Goal: Task Accomplishment & Management: Use online tool/utility

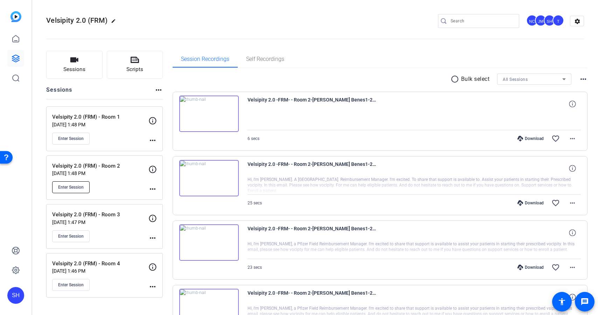
click at [77, 186] on span "Enter Session" at bounding box center [71, 188] width 26 height 6
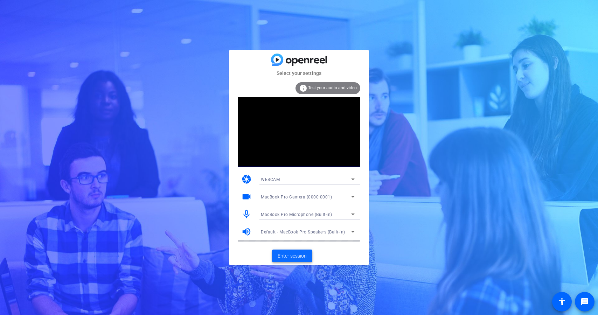
click at [298, 253] on span "Enter session" at bounding box center [292, 256] width 29 height 7
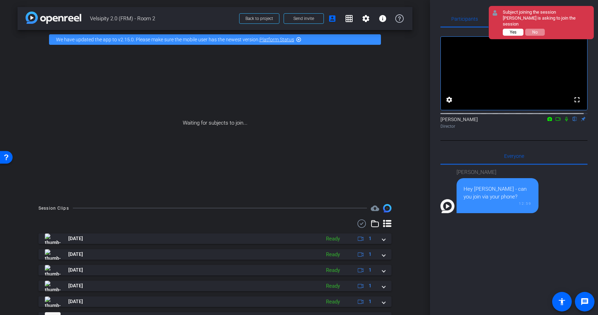
click at [508, 32] on button "Yes" at bounding box center [513, 32] width 21 height 7
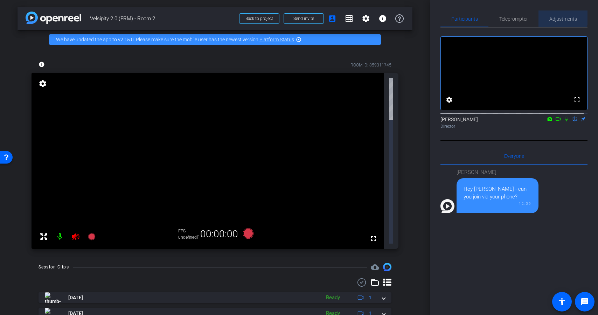
click at [559, 14] on span "Adjustments" at bounding box center [564, 19] width 28 height 17
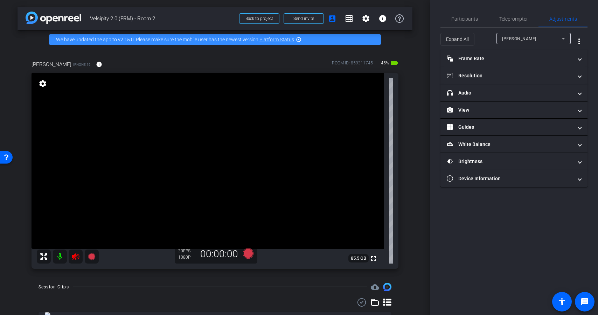
click at [77, 256] on icon at bounding box center [75, 257] width 8 height 8
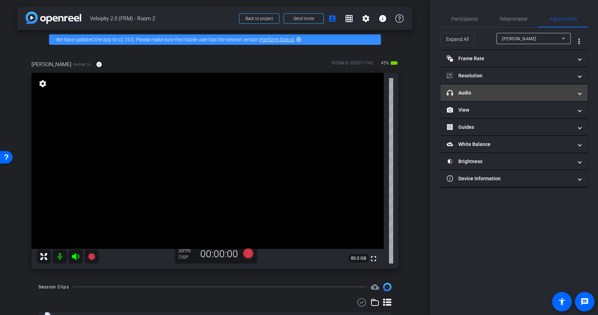
click at [495, 95] on mat-panel-title "headphone icon Audio" at bounding box center [510, 92] width 126 height 7
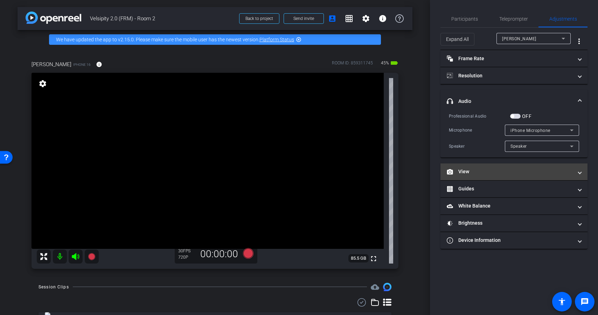
click at [485, 174] on mat-panel-title "View" at bounding box center [510, 171] width 126 height 7
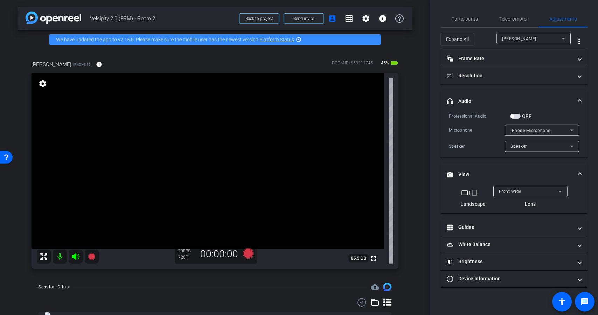
click at [475, 195] on mat-icon "crop_portrait" at bounding box center [474, 193] width 8 height 8
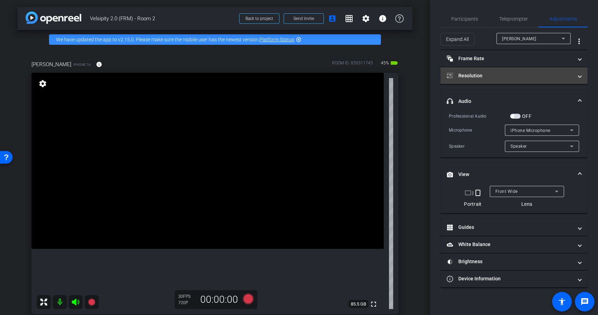
click at [527, 73] on mat-panel-title "Resolution" at bounding box center [510, 75] width 126 height 7
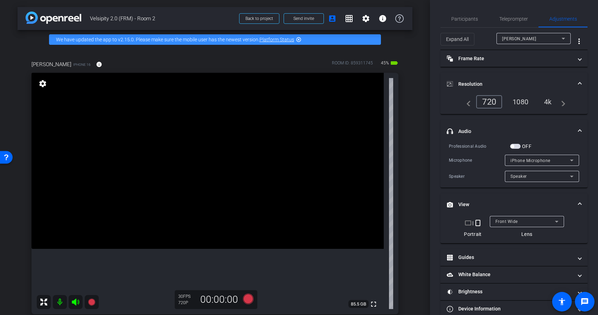
click at [543, 102] on div "4k" at bounding box center [548, 102] width 18 height 12
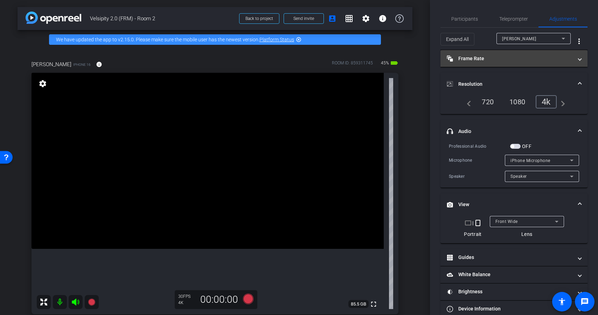
click at [552, 62] on mat-panel-title "Frame Rate Frame Rate" at bounding box center [510, 58] width 126 height 7
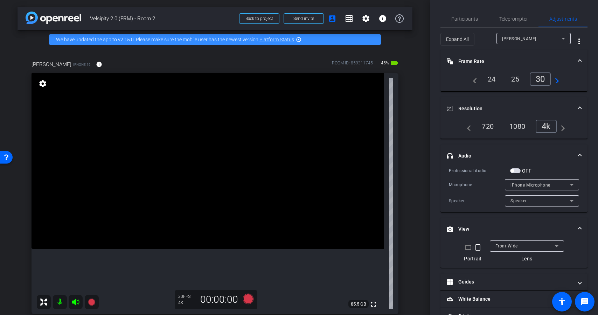
click at [489, 79] on div "24" at bounding box center [492, 79] width 19 height 12
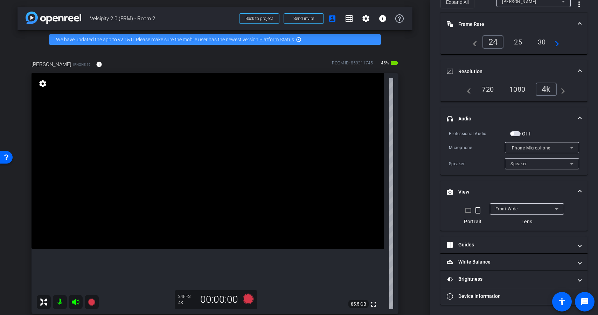
scroll to position [37, 0]
click at [518, 247] on mat-panel-title "Guides" at bounding box center [510, 244] width 126 height 7
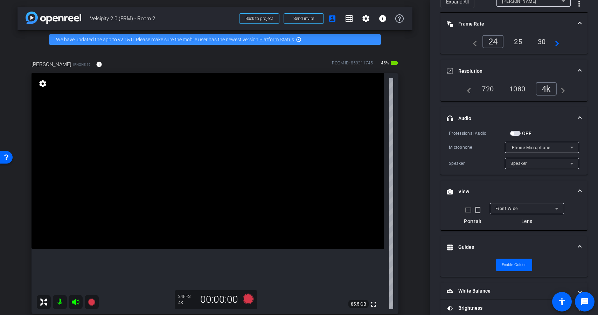
click at [549, 247] on mat-panel-title "Guides" at bounding box center [510, 247] width 126 height 7
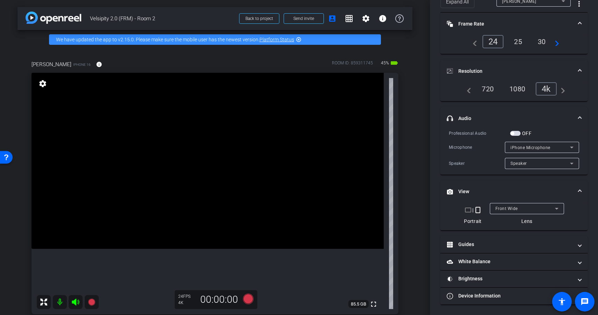
scroll to position [0, 0]
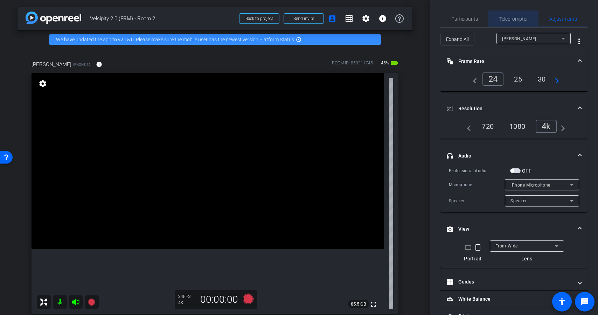
click at [510, 19] on span "Teleprompter" at bounding box center [514, 18] width 29 height 5
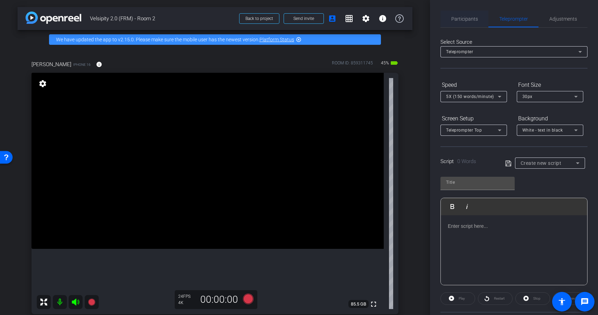
click at [459, 21] on span "Participants" at bounding box center [465, 18] width 27 height 5
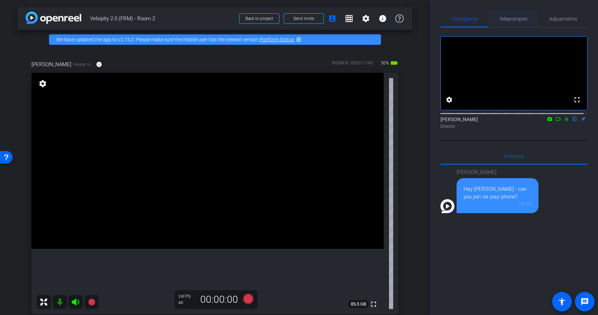
click at [521, 17] on span "Teleprompter" at bounding box center [514, 18] width 29 height 5
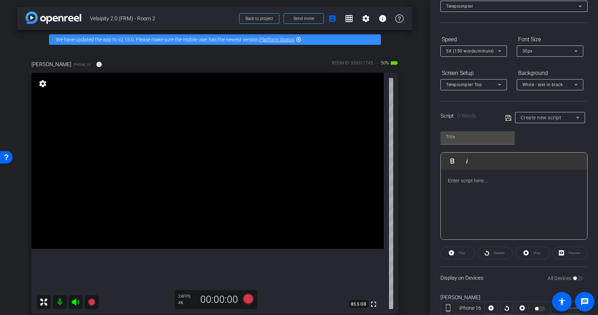
scroll to position [68, 0]
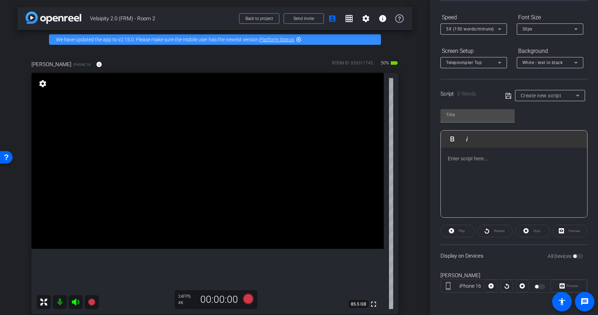
click at [555, 99] on div "Create new script" at bounding box center [548, 95] width 55 height 8
click at [551, 123] on span "PP-V1A-USA-1349 Prompter Script" at bounding box center [547, 121] width 57 height 8
type input "PP-V1A-USA-1349 Prompter Script"
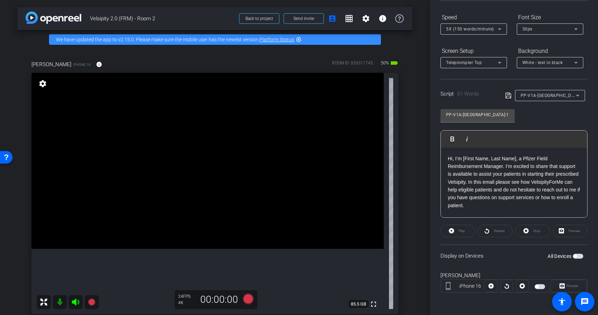
click at [575, 255] on span "button" at bounding box center [578, 256] width 11 height 5
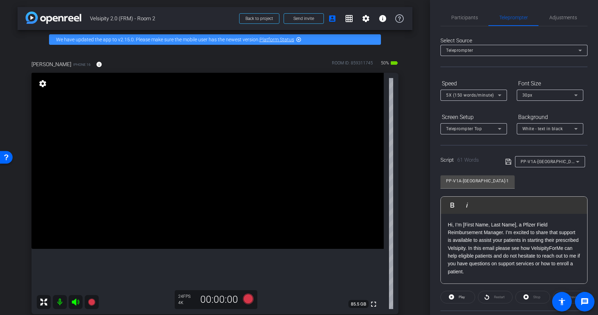
scroll to position [0, 0]
click at [564, 20] on span "Adjustments" at bounding box center [564, 18] width 28 height 5
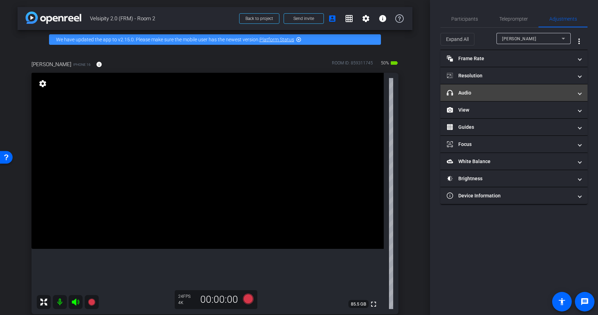
click at [527, 94] on mat-panel-title "headphone icon Audio" at bounding box center [510, 92] width 126 height 7
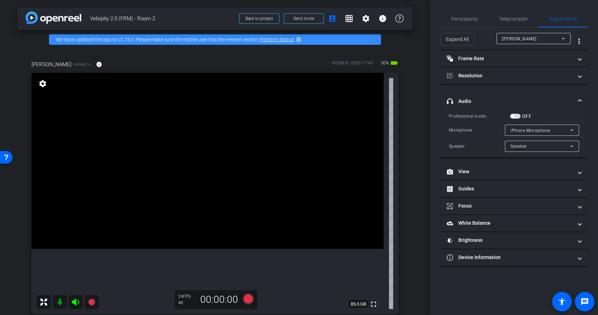
click at [518, 117] on span "button" at bounding box center [515, 116] width 11 height 5
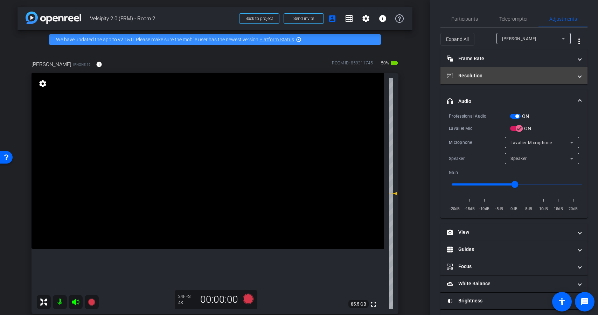
click at [515, 83] on mat-expansion-panel-header "Resolution" at bounding box center [514, 75] width 147 height 17
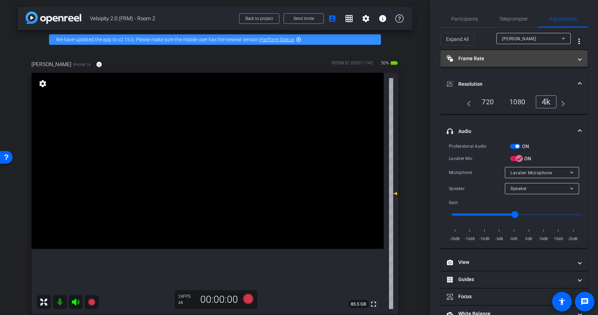
click at [531, 62] on mat-panel-title "Frame Rate Frame Rate" at bounding box center [510, 58] width 126 height 7
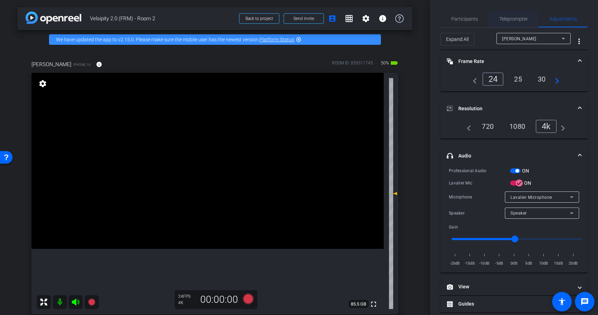
click at [518, 22] on span "Teleprompter" at bounding box center [514, 19] width 29 height 17
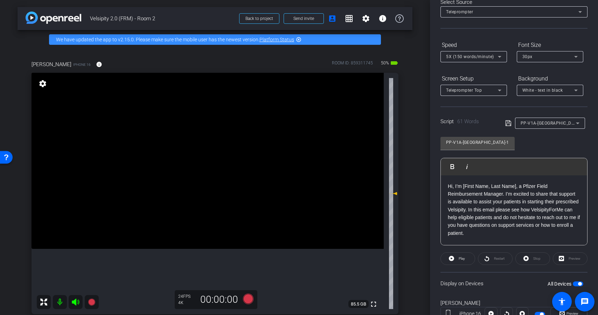
scroll to position [38, 0]
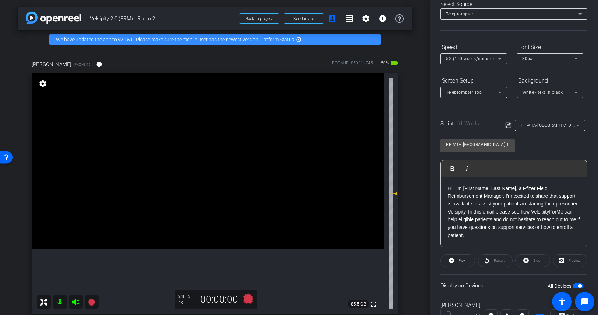
click at [496, 62] on icon at bounding box center [500, 59] width 8 height 8
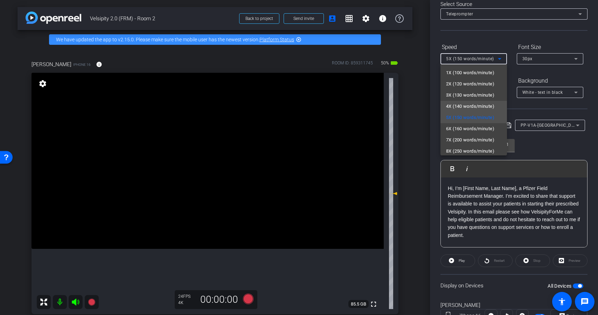
click at [474, 106] on span "4X (140 words/minute)" at bounding box center [470, 106] width 48 height 8
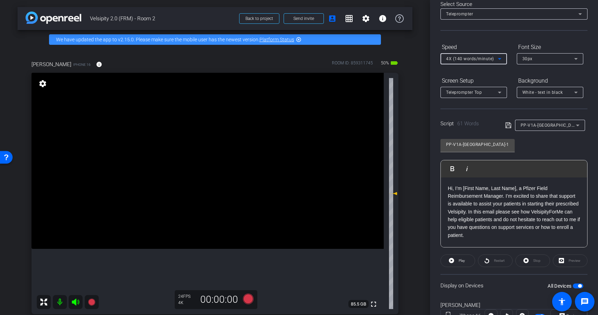
click at [554, 147] on div "PP-V1A-USA-1349 Prompter Script Play Play from this location Play Selected Play…" at bounding box center [514, 191] width 147 height 114
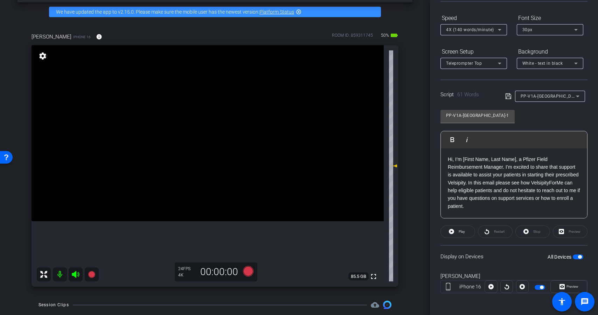
scroll to position [27, 0]
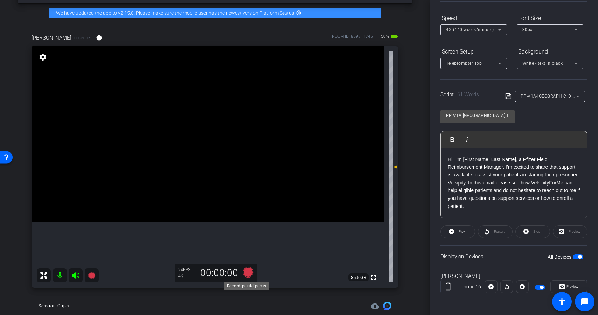
click at [247, 273] on icon at bounding box center [248, 272] width 11 height 11
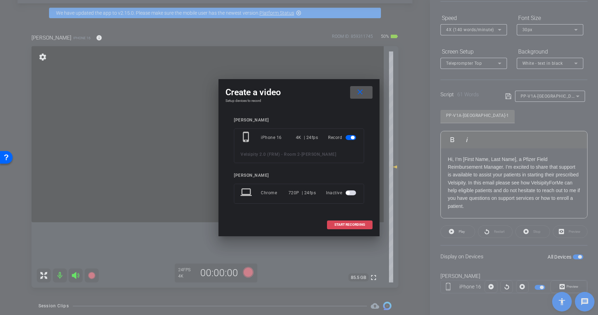
click at [355, 226] on span "START RECORDING" at bounding box center [350, 225] width 31 height 4
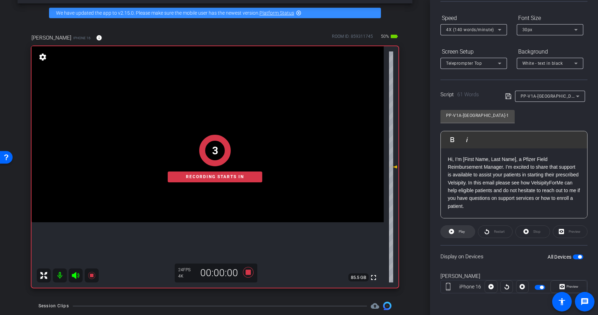
click at [458, 236] on span "Play" at bounding box center [461, 232] width 8 height 10
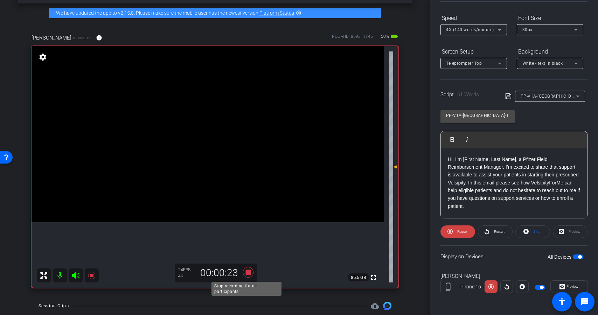
click at [247, 273] on icon at bounding box center [248, 272] width 11 height 11
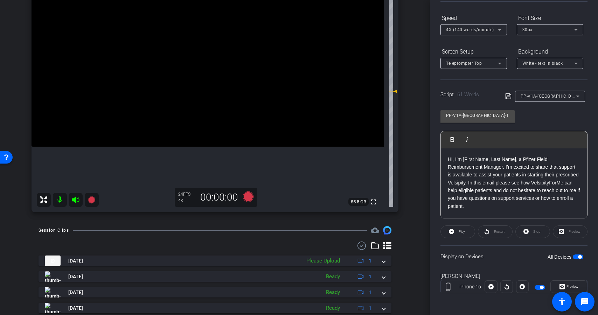
scroll to position [108, 0]
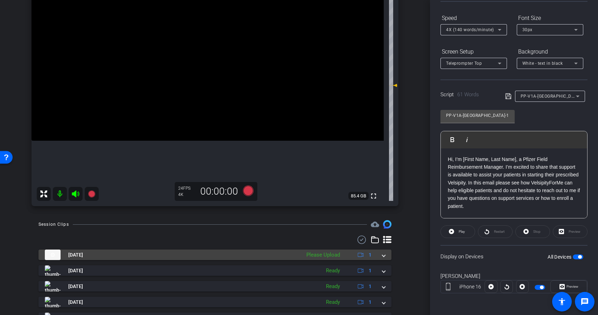
click at [310, 255] on div "Please Upload" at bounding box center [323, 255] width 41 height 8
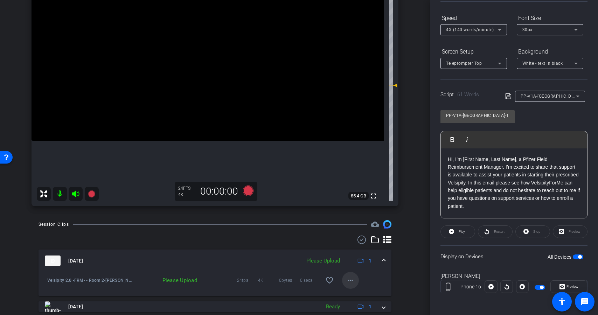
click at [347, 283] on mat-icon "more_horiz" at bounding box center [350, 280] width 8 height 8
click at [351, 250] on span "Upload" at bounding box center [358, 249] width 28 height 8
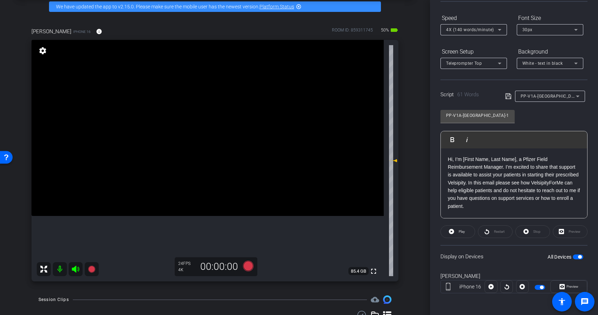
scroll to position [36, 0]
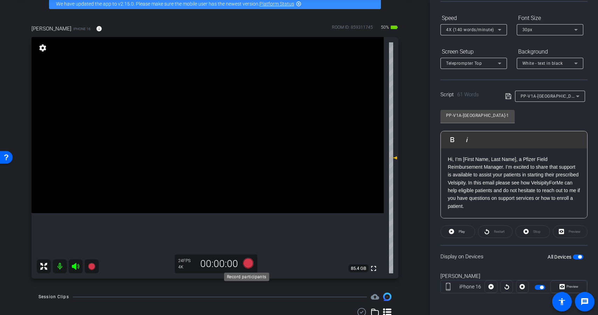
click at [248, 266] on icon at bounding box center [248, 263] width 11 height 11
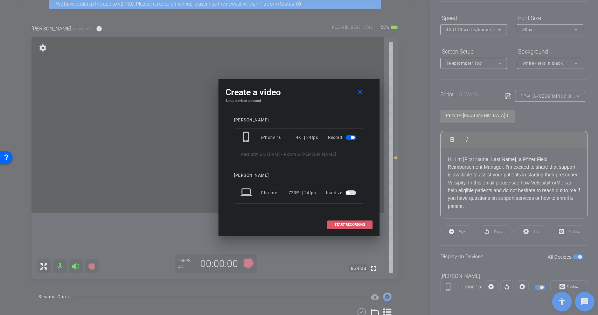
click at [350, 225] on span "START RECORDING" at bounding box center [350, 225] width 31 height 4
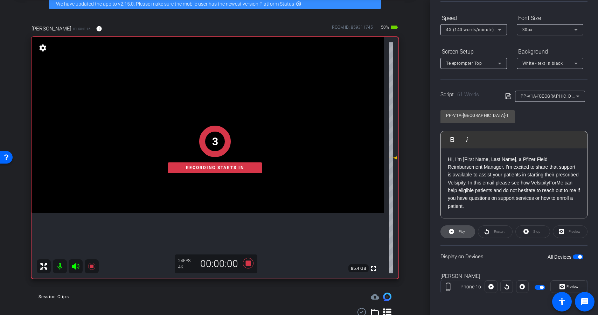
click at [469, 231] on span at bounding box center [458, 232] width 34 height 17
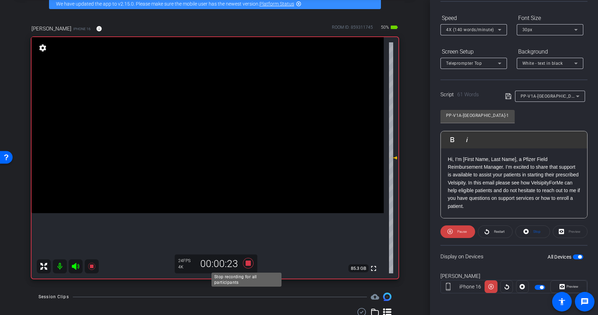
click at [248, 264] on icon at bounding box center [248, 263] width 11 height 11
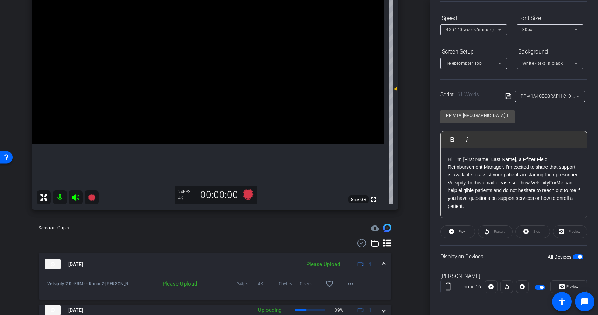
scroll to position [109, 0]
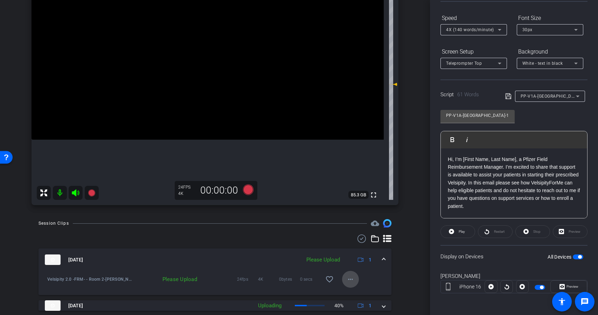
click at [349, 279] on mat-icon "more_horiz" at bounding box center [350, 279] width 8 height 8
click at [356, 248] on span "Upload" at bounding box center [358, 247] width 28 height 8
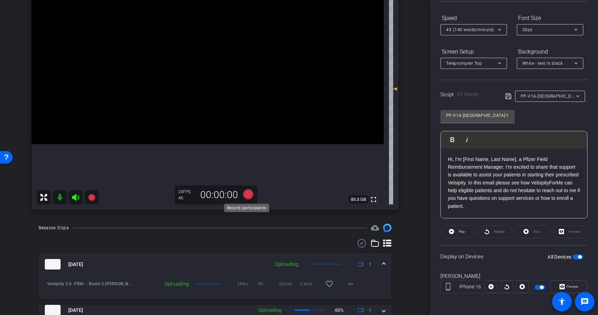
click at [245, 194] on icon at bounding box center [248, 194] width 11 height 11
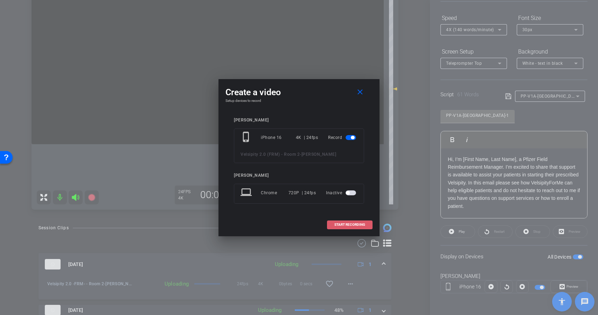
click at [345, 225] on span "START RECORDING" at bounding box center [350, 225] width 31 height 4
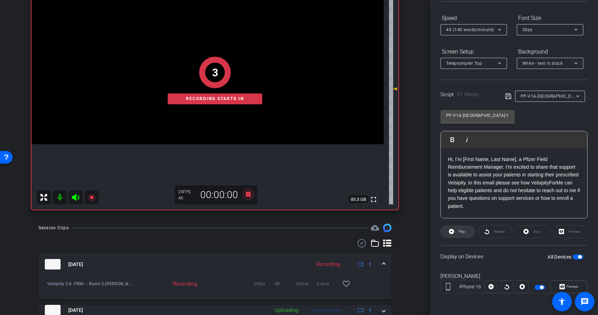
click at [452, 233] on icon at bounding box center [451, 231] width 5 height 5
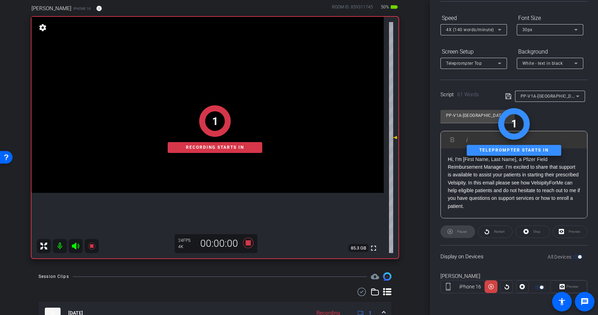
scroll to position [57, 0]
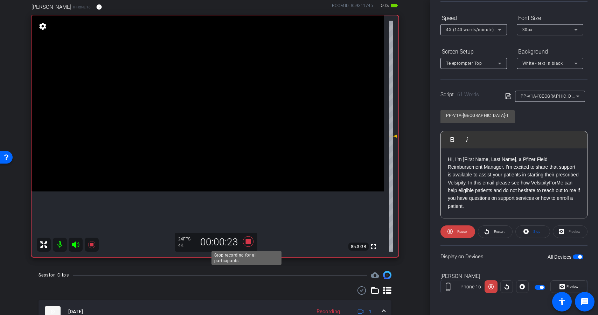
click at [248, 241] on icon at bounding box center [248, 241] width 11 height 11
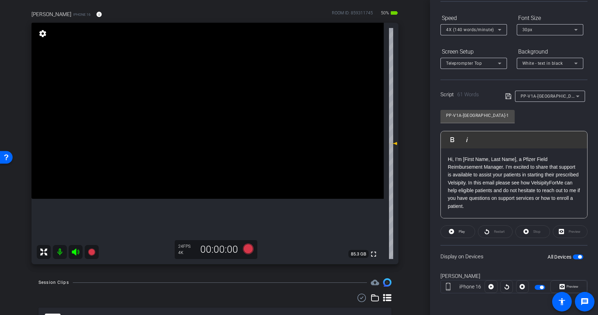
scroll to position [50, 0]
click at [248, 250] on icon at bounding box center [248, 249] width 11 height 11
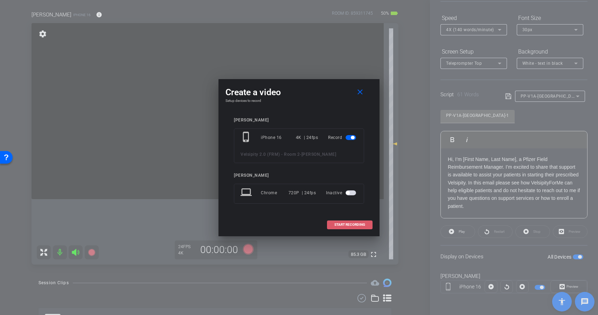
click at [366, 227] on span at bounding box center [350, 224] width 45 height 17
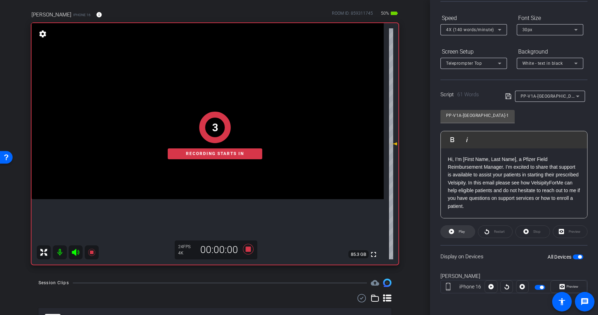
click at [468, 232] on span at bounding box center [458, 232] width 34 height 17
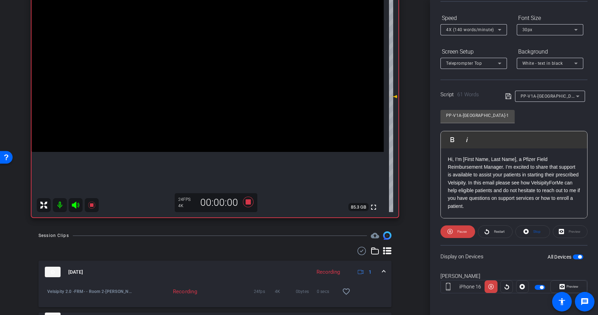
scroll to position [82, 0]
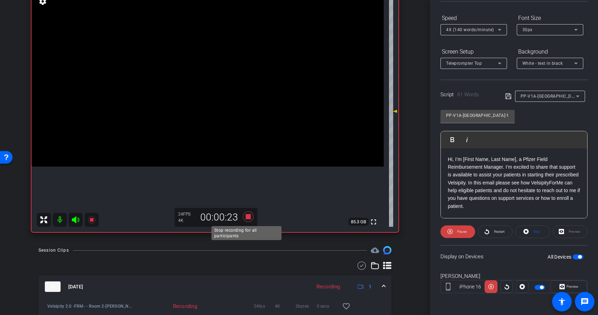
click at [244, 216] on icon at bounding box center [248, 217] width 11 height 11
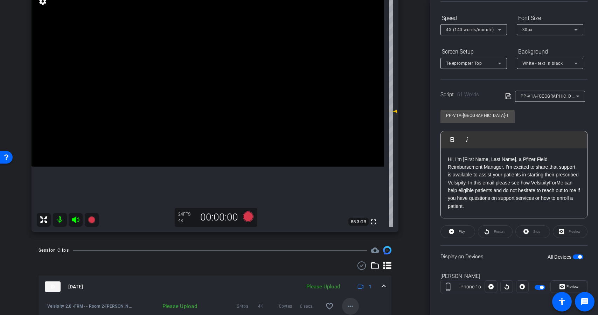
click at [347, 302] on mat-icon "more_horiz" at bounding box center [350, 306] width 8 height 8
click at [363, 272] on span "Upload" at bounding box center [358, 274] width 28 height 8
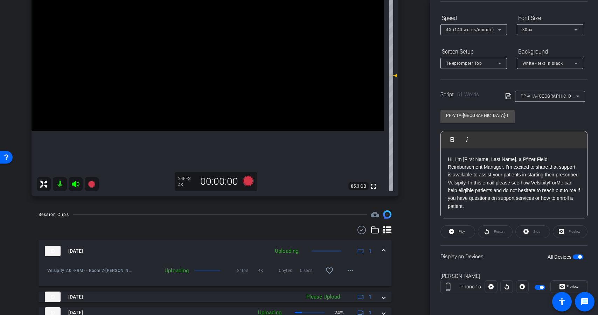
scroll to position [102, 0]
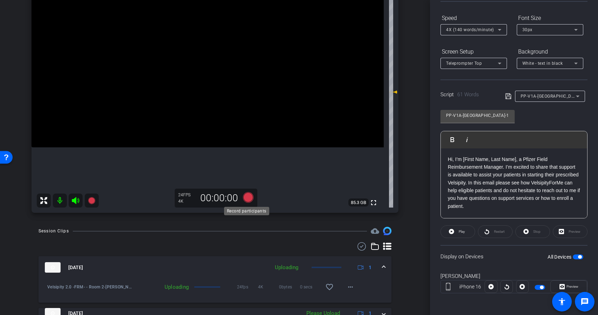
click at [249, 200] on icon at bounding box center [248, 197] width 11 height 11
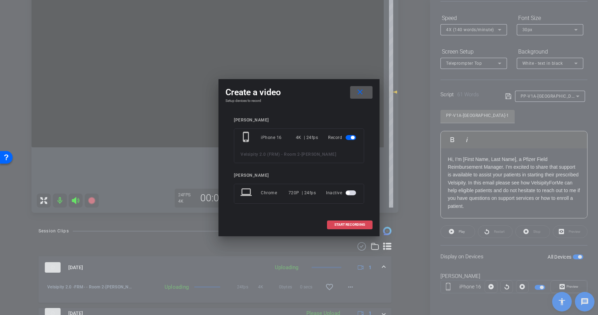
click at [354, 224] on span "START RECORDING" at bounding box center [350, 225] width 31 height 4
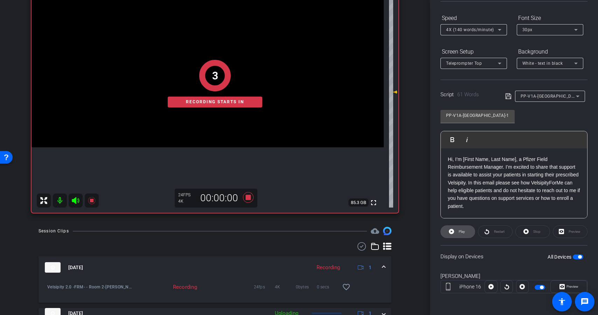
click at [451, 231] on icon at bounding box center [451, 231] width 5 height 5
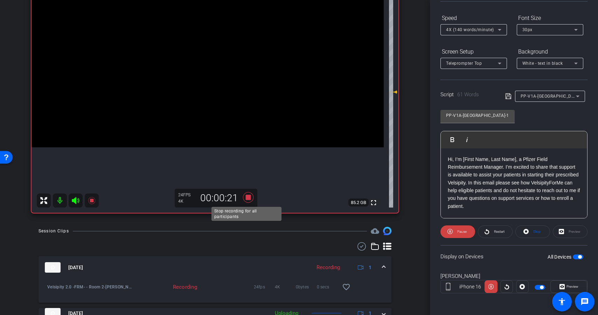
click at [246, 200] on icon at bounding box center [248, 197] width 17 height 13
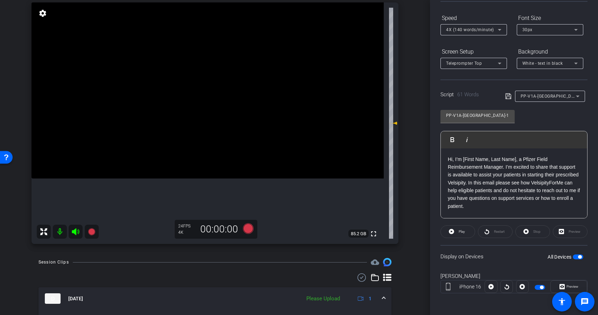
scroll to position [60, 0]
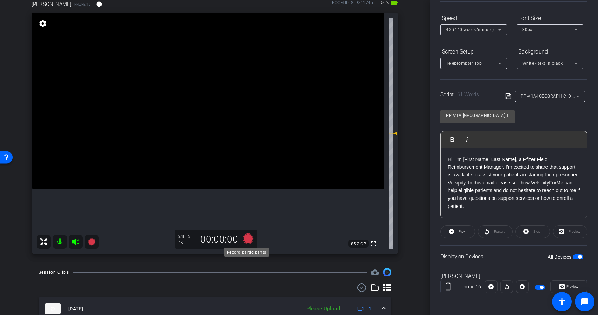
click at [247, 240] on icon at bounding box center [248, 239] width 11 height 11
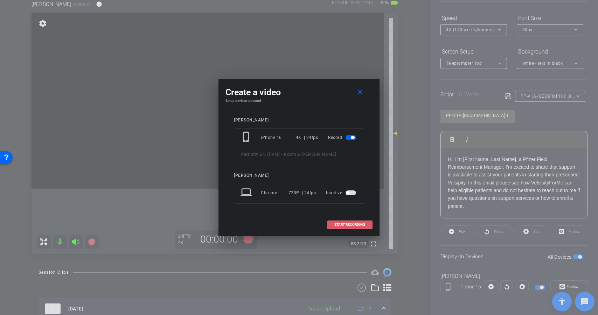
click at [360, 225] on span "START RECORDING" at bounding box center [350, 225] width 31 height 4
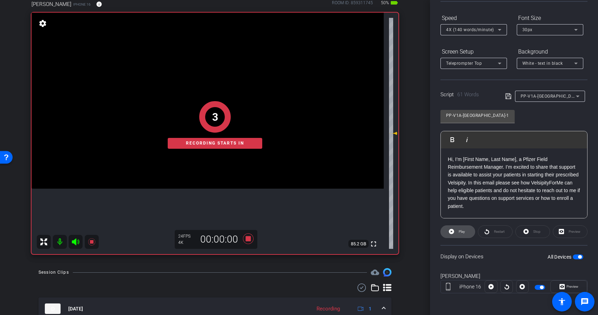
click at [463, 232] on span "Play" at bounding box center [462, 232] width 6 height 4
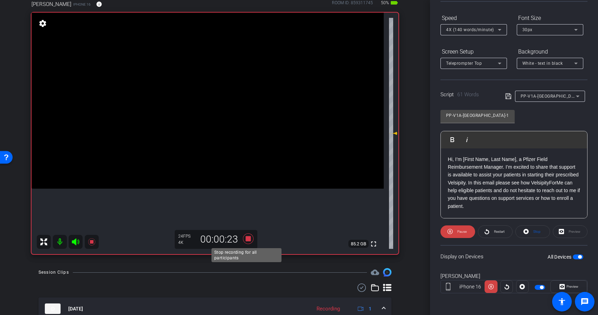
click at [249, 240] on icon at bounding box center [248, 239] width 11 height 11
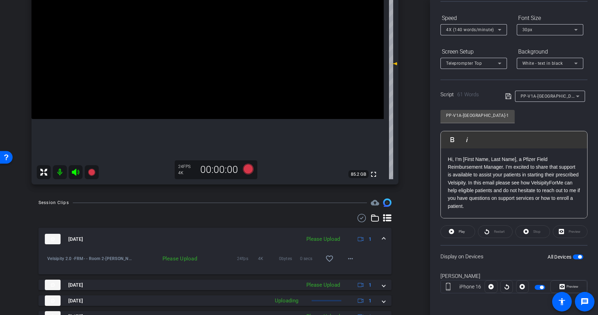
scroll to position [130, 0]
click at [348, 256] on mat-icon "more_horiz" at bounding box center [350, 259] width 8 height 8
click at [361, 274] on span "Upload" at bounding box center [358, 273] width 28 height 8
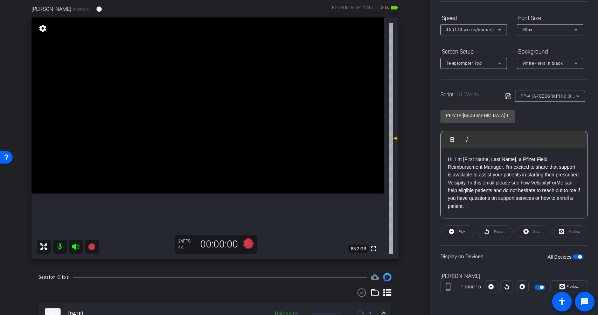
scroll to position [57, 0]
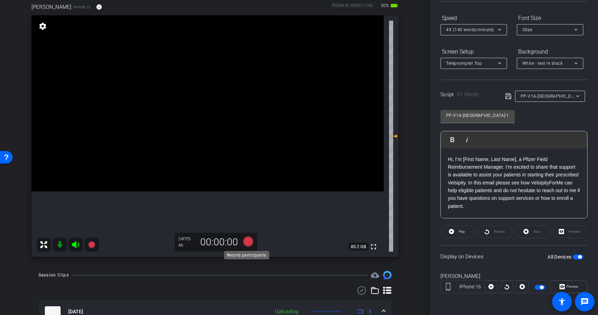
click at [247, 241] on icon at bounding box center [248, 241] width 11 height 11
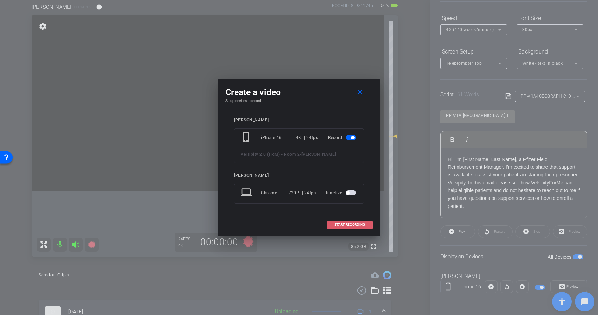
click at [360, 223] on span "START RECORDING" at bounding box center [350, 225] width 31 height 4
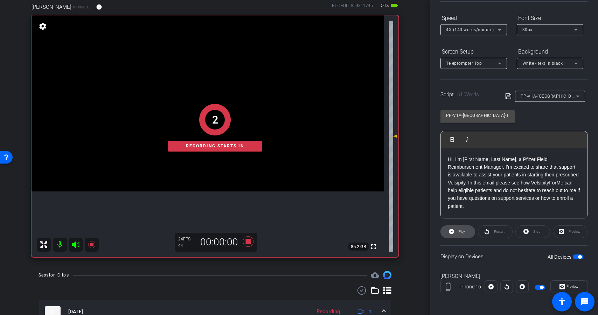
click at [471, 231] on span at bounding box center [458, 232] width 34 height 17
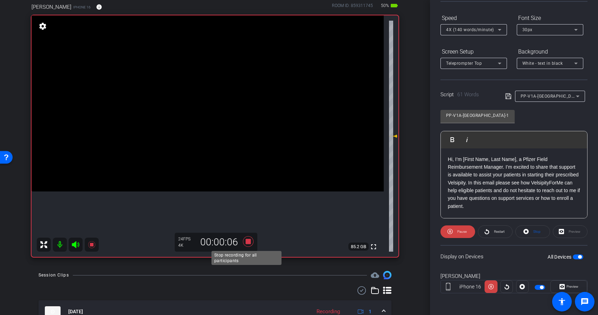
click at [246, 239] on icon at bounding box center [248, 241] width 11 height 11
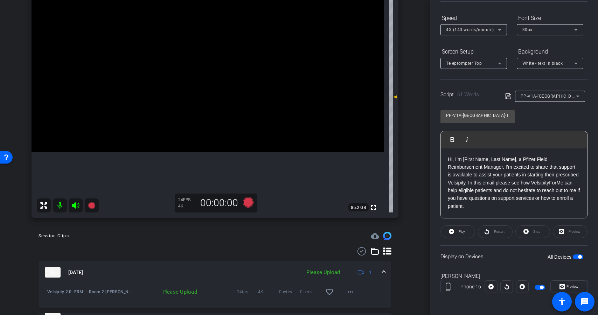
scroll to position [99, 0]
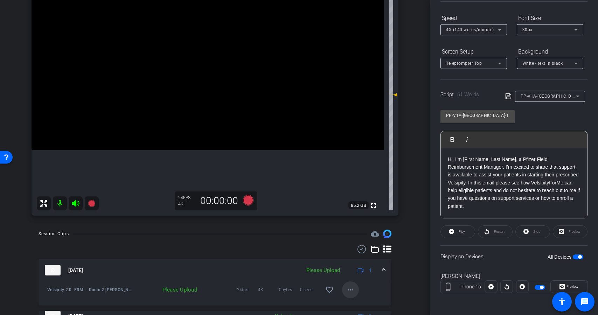
click at [350, 288] on mat-icon "more_horiz" at bounding box center [350, 290] width 8 height 8
click at [348, 257] on span "Upload" at bounding box center [358, 258] width 28 height 8
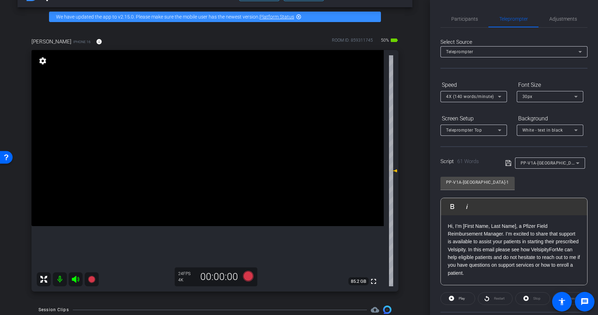
scroll to position [25, 0]
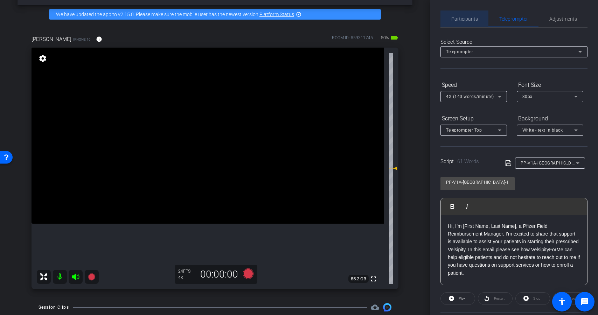
click at [469, 20] on span "Participants" at bounding box center [465, 18] width 27 height 5
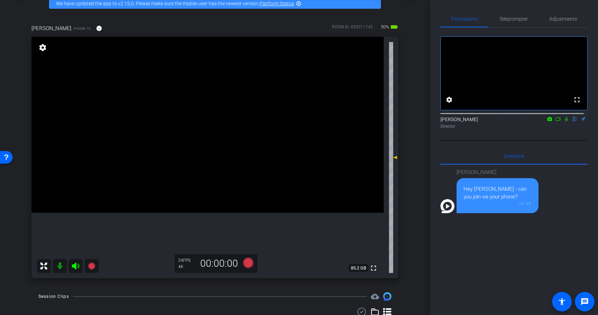
scroll to position [35, 0]
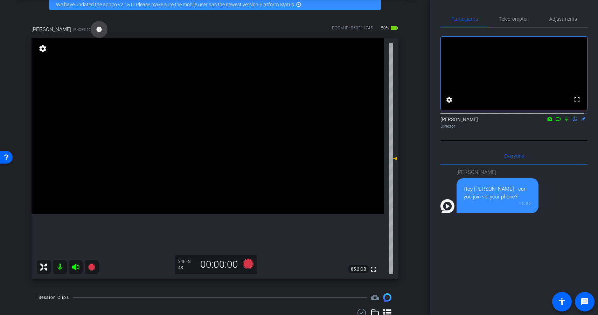
click at [99, 26] on mat-icon "info" at bounding box center [99, 29] width 6 height 6
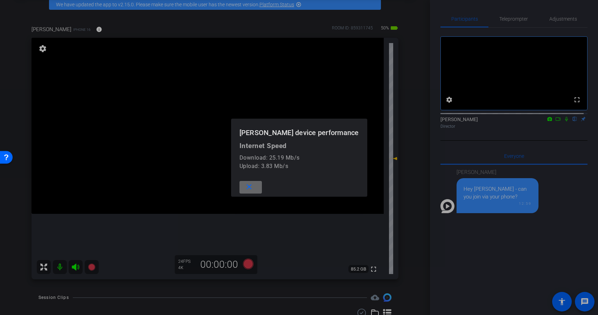
click at [248, 186] on mat-icon "close" at bounding box center [249, 187] width 9 height 9
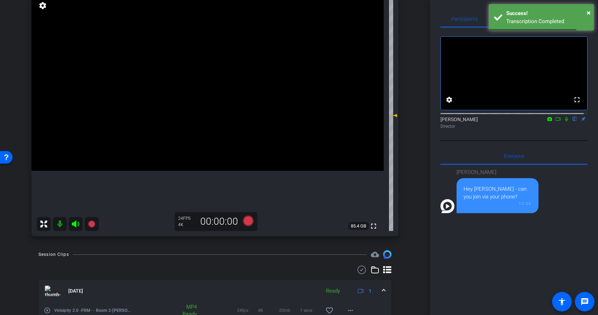
scroll to position [76, 0]
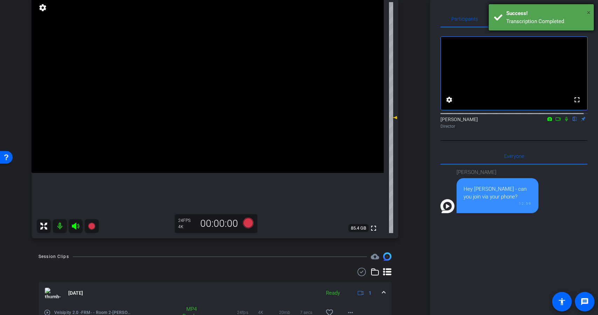
click at [589, 11] on span "×" at bounding box center [589, 12] width 4 height 8
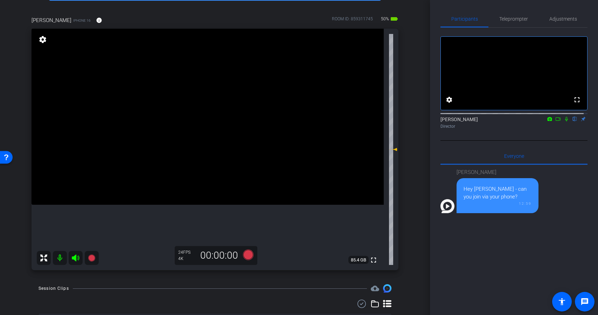
scroll to position [46, 0]
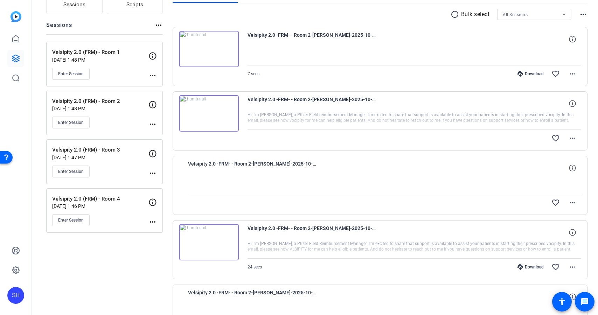
scroll to position [69, 0]
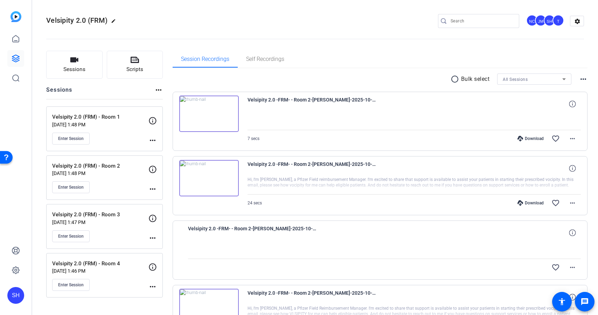
click at [537, 138] on div "Download" at bounding box center [530, 139] width 33 height 6
click at [527, 202] on div "Download" at bounding box center [530, 203] width 33 height 6
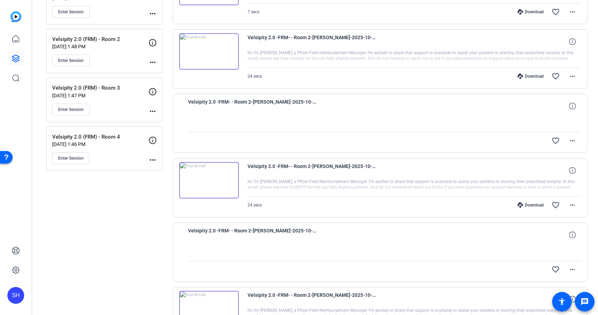
scroll to position [131, 0]
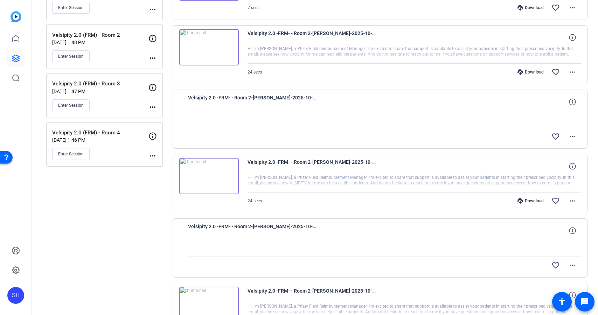
click at [531, 199] on div "Download" at bounding box center [530, 201] width 33 height 6
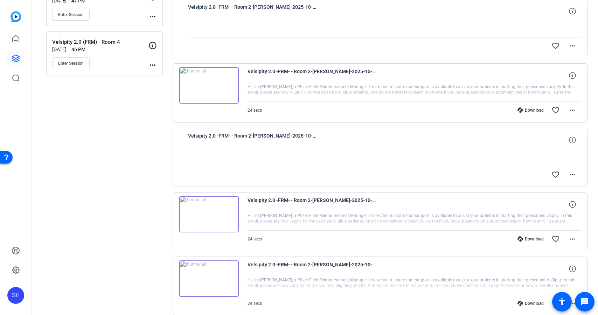
scroll to position [225, 0]
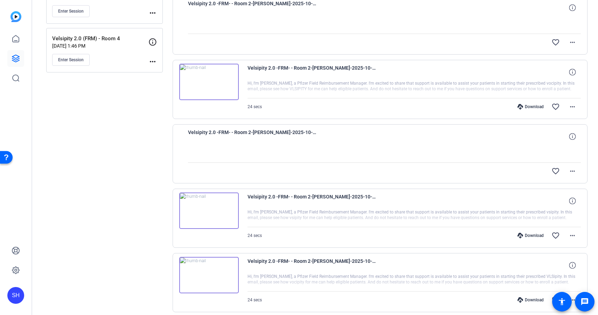
click at [525, 235] on div "Download" at bounding box center [530, 236] width 33 height 6
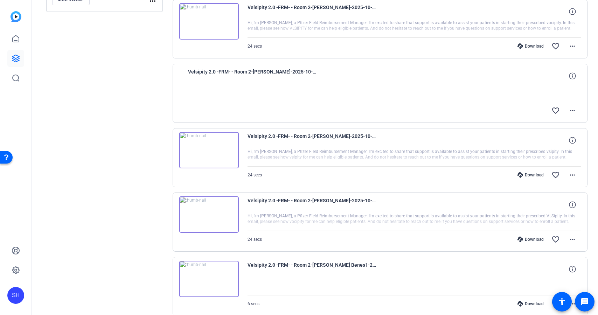
scroll to position [294, 0]
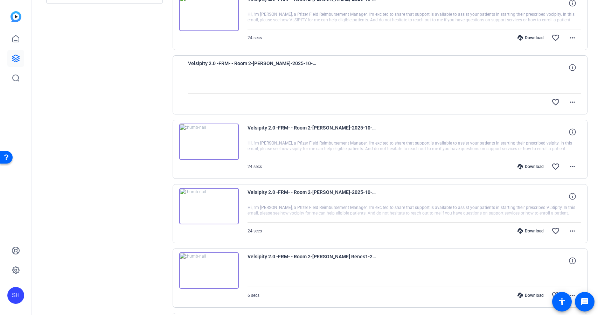
click at [527, 232] on div "Download" at bounding box center [530, 231] width 33 height 6
